Goal: Information Seeking & Learning: Learn about a topic

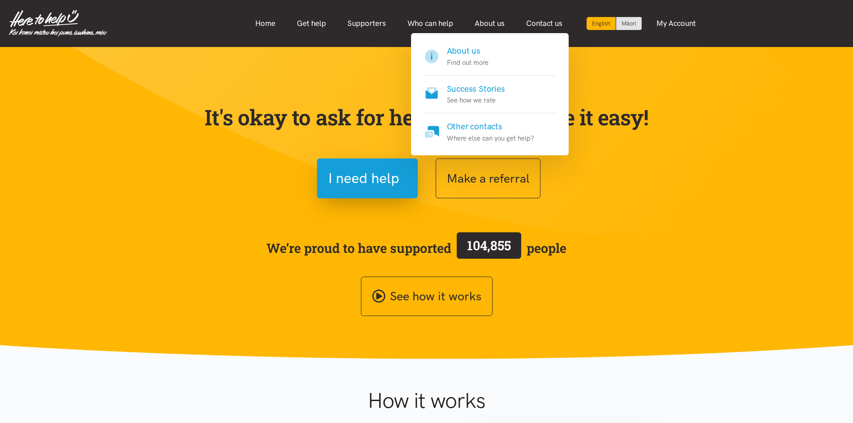
click at [474, 90] on h4 "Success Stories" at bounding box center [476, 89] width 58 height 13
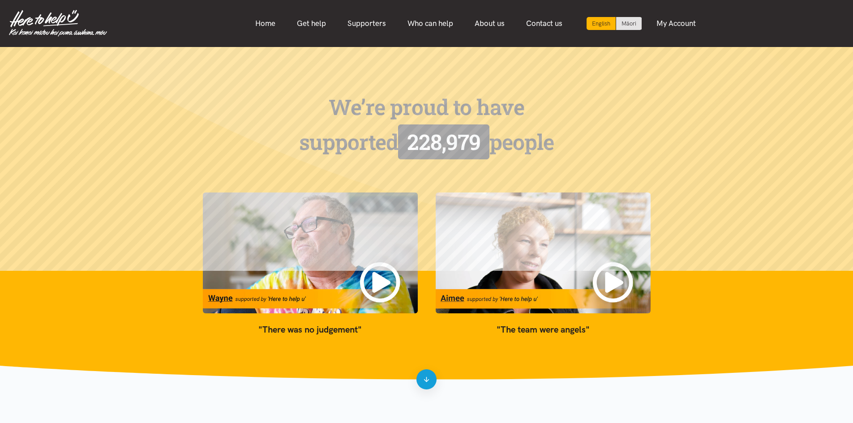
click at [287, 330] on blockquote ""There was no judgement"" at bounding box center [310, 329] width 215 height 14
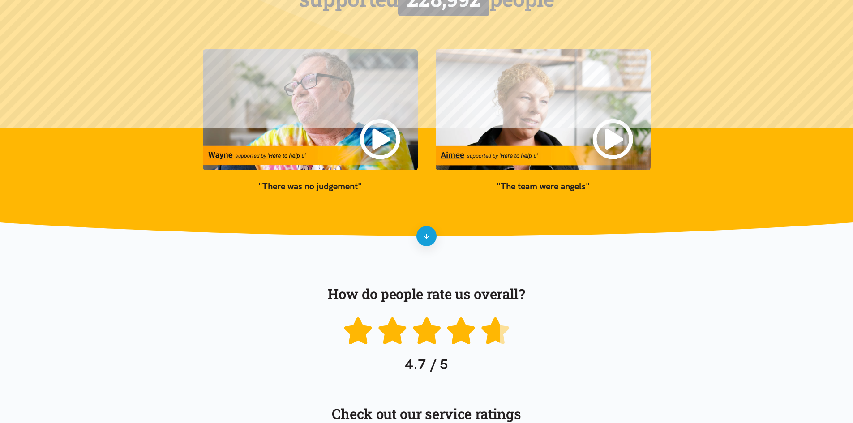
scroll to position [45, 0]
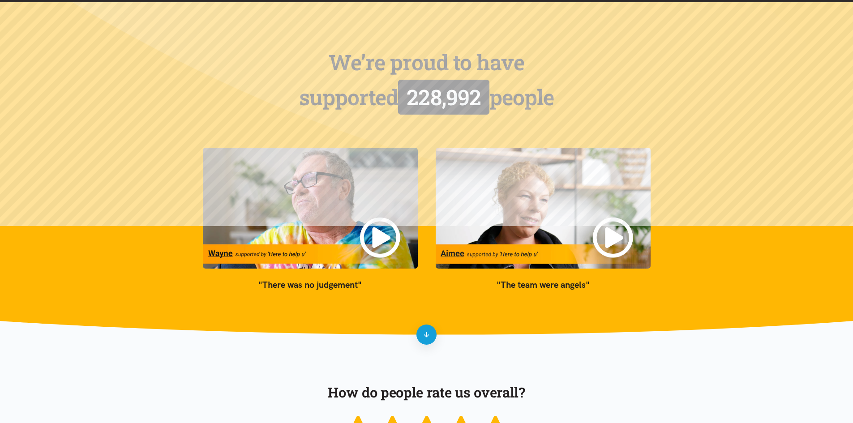
click at [217, 254] on img at bounding box center [310, 208] width 215 height 121
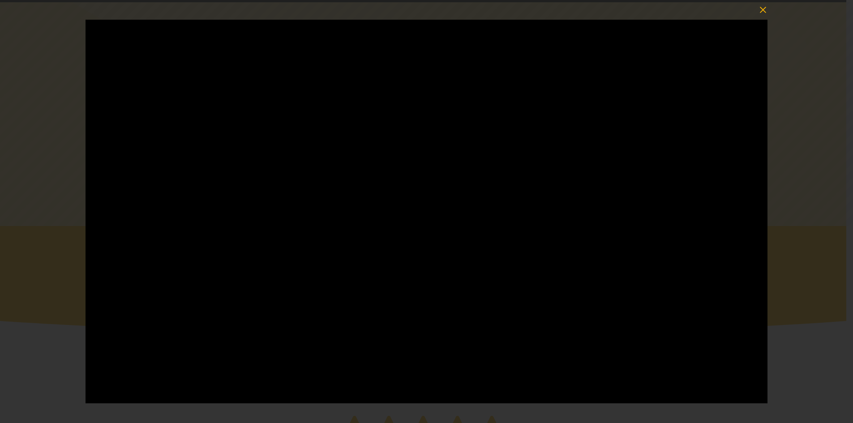
click at [762, 10] on icon "button" at bounding box center [763, 10] width 13 height 13
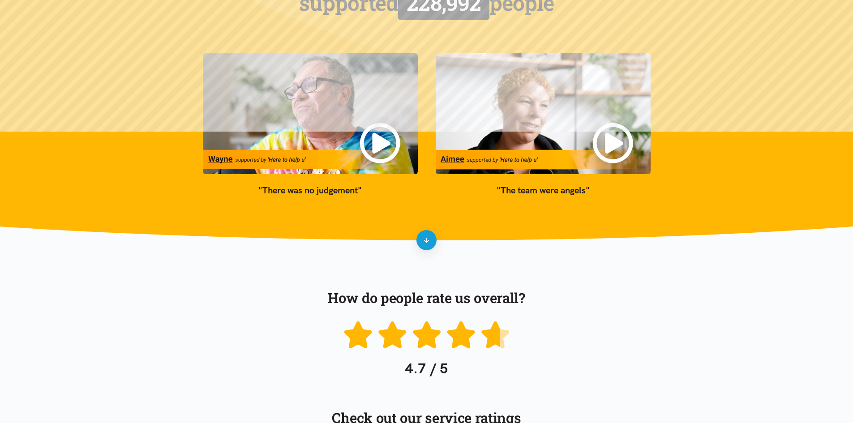
scroll to position [64, 0]
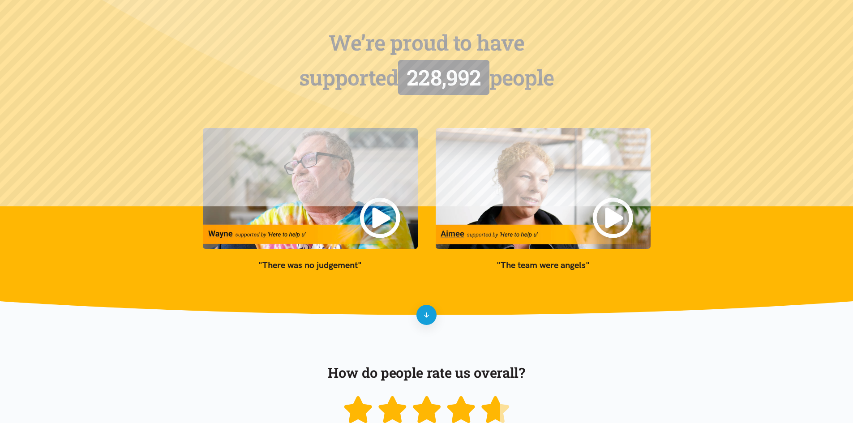
click at [315, 272] on blockquote ""There was no judgement"" at bounding box center [310, 265] width 215 height 14
click at [316, 268] on blockquote ""There was no judgement"" at bounding box center [310, 265] width 215 height 14
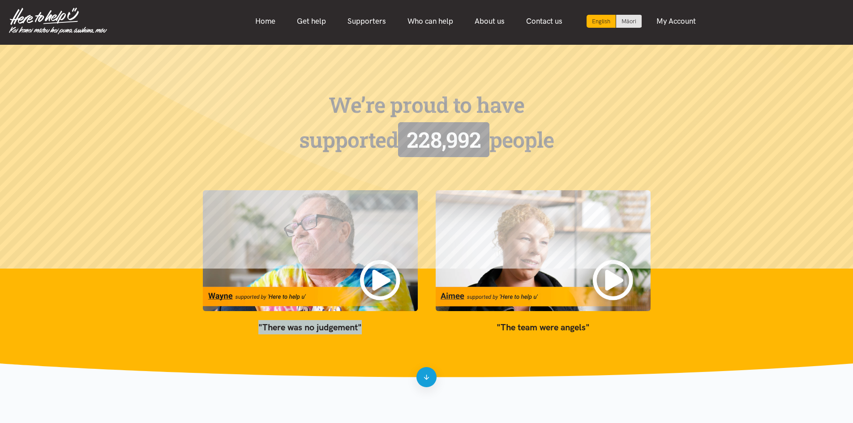
scroll to position [0, 0]
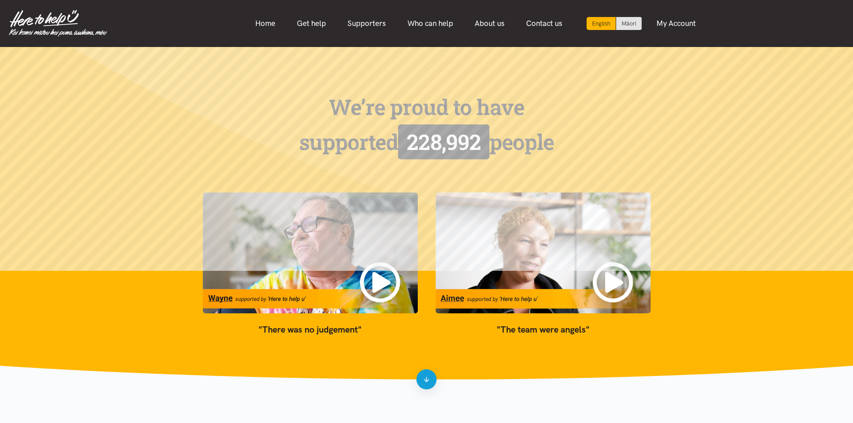
click at [551, 325] on blockquote ""The team were angels"" at bounding box center [543, 329] width 215 height 14
click at [428, 383] on icon at bounding box center [427, 380] width 8 height 8
